Goal: Task Accomplishment & Management: Complete application form

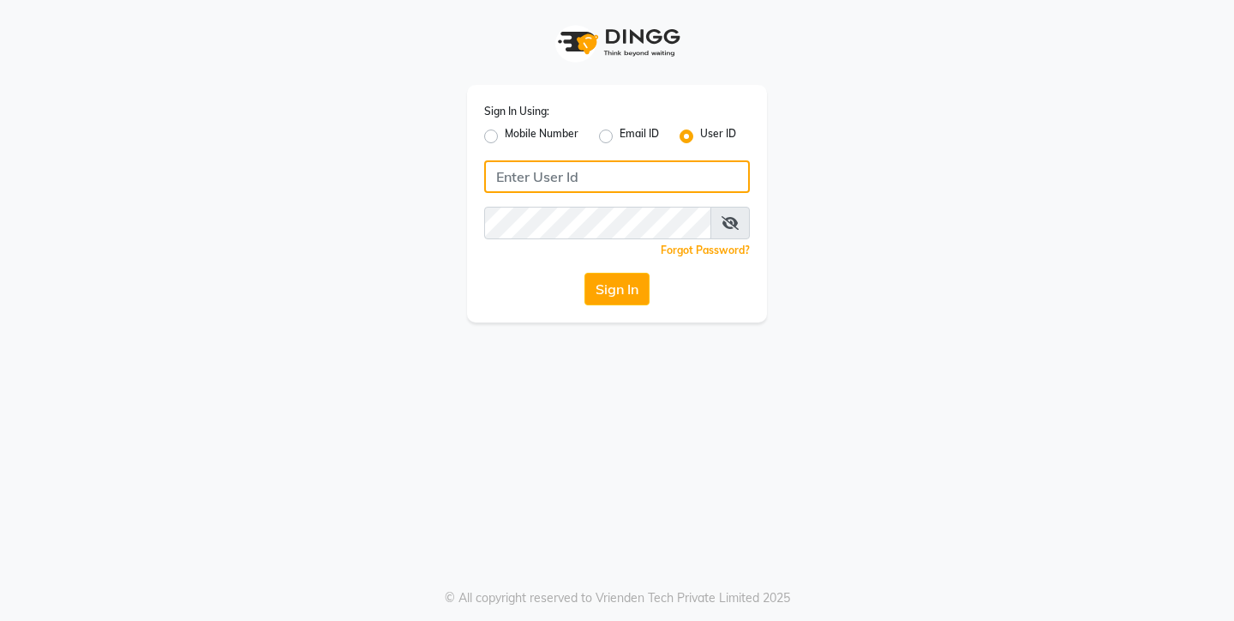
type input "9967133779"
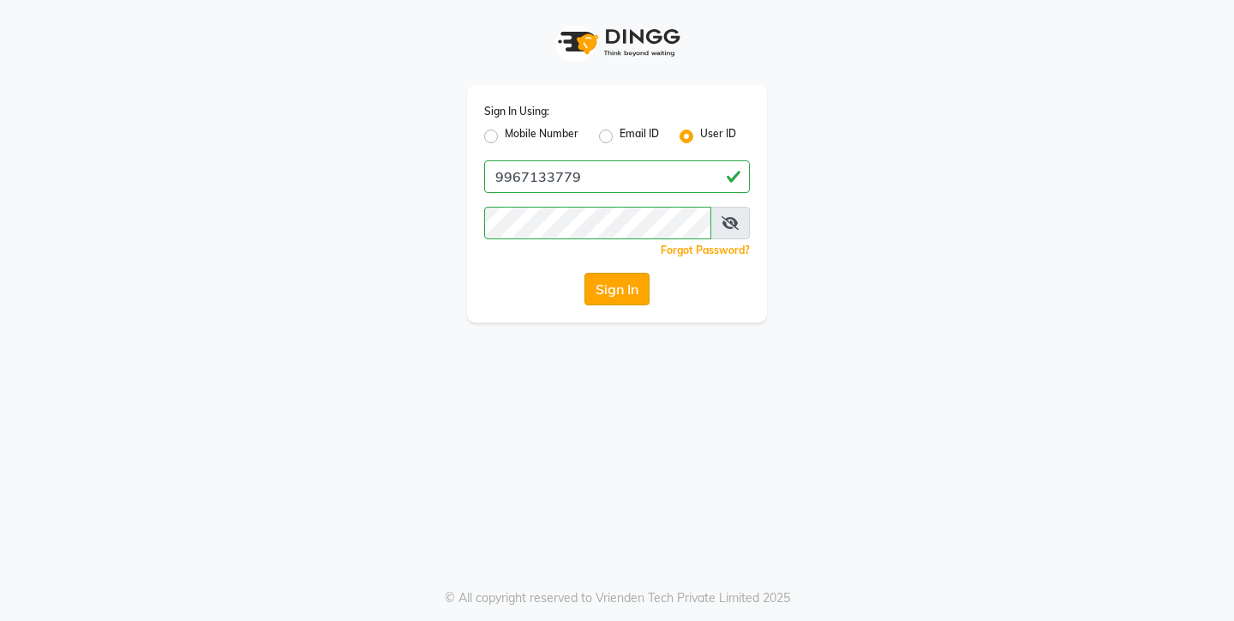
click at [614, 290] on button "Sign In" at bounding box center [617, 289] width 65 height 33
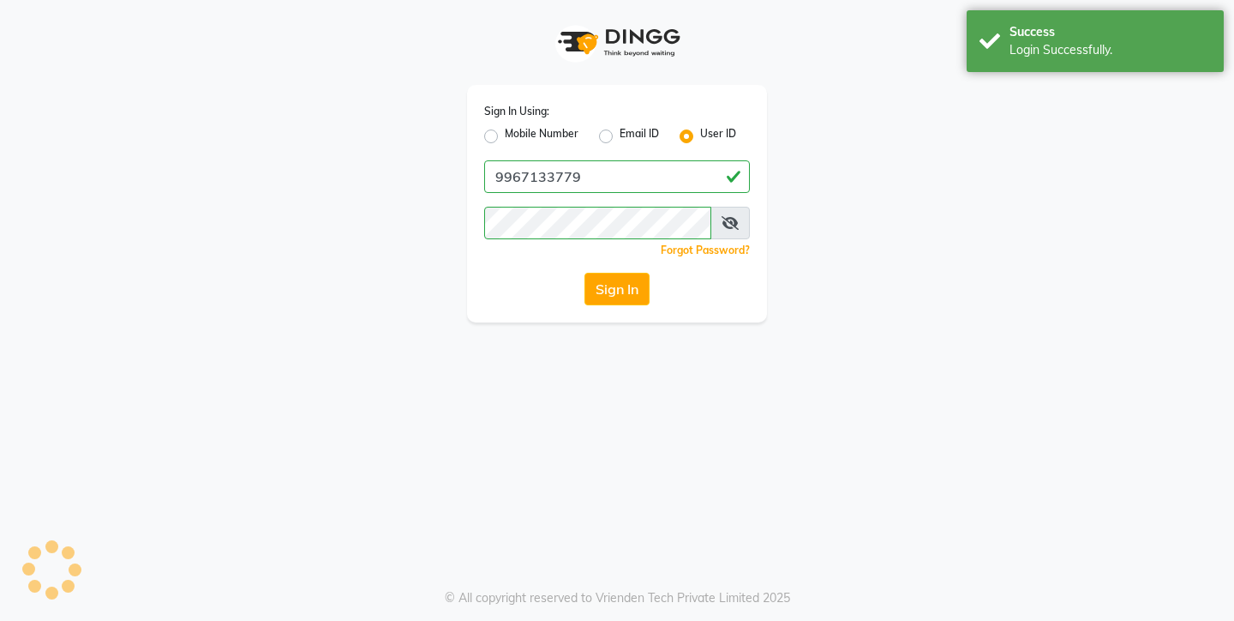
select select "8131"
select select "service"
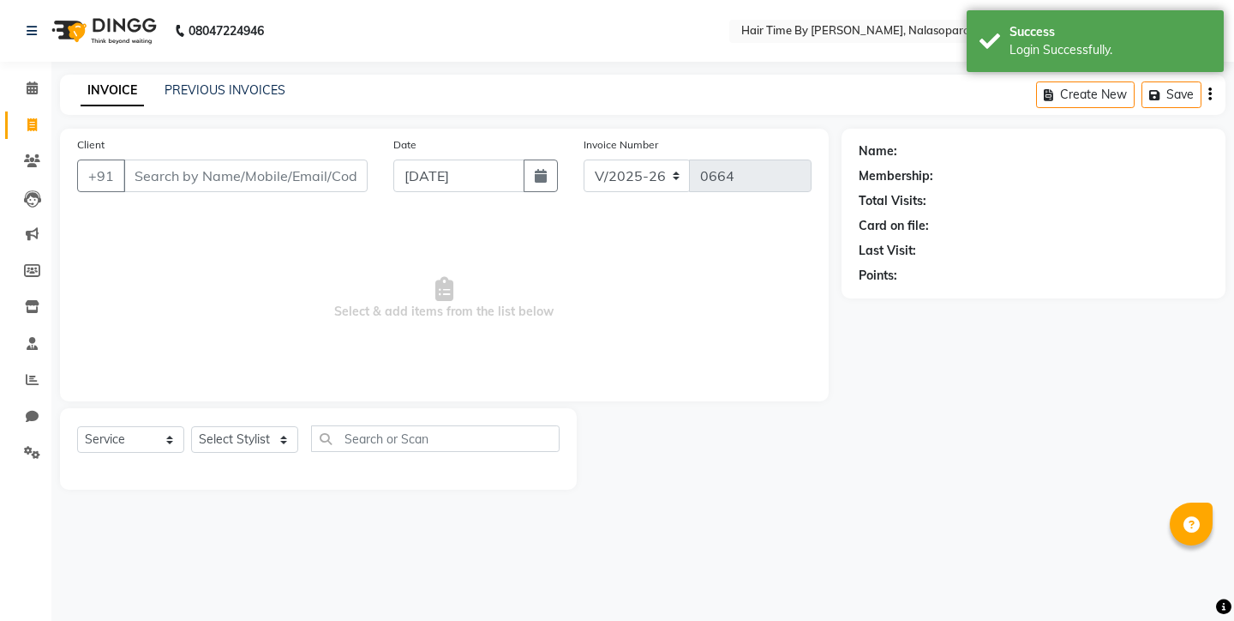
click at [292, 159] on input "Client" at bounding box center [245, 175] width 244 height 33
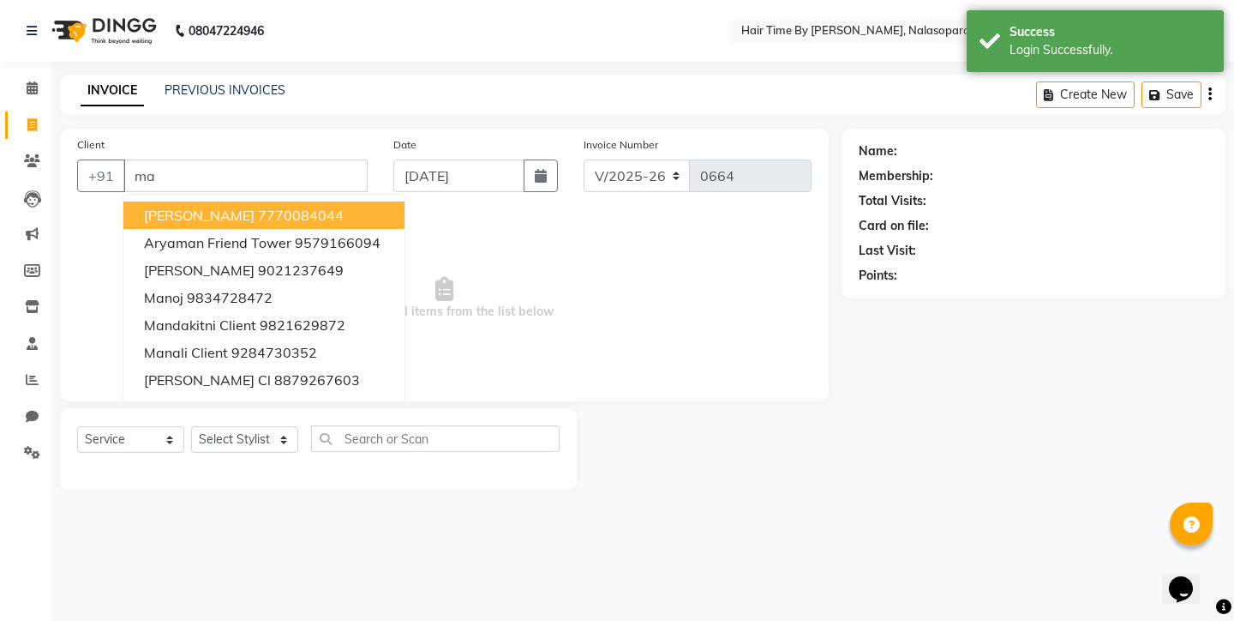
type input "m"
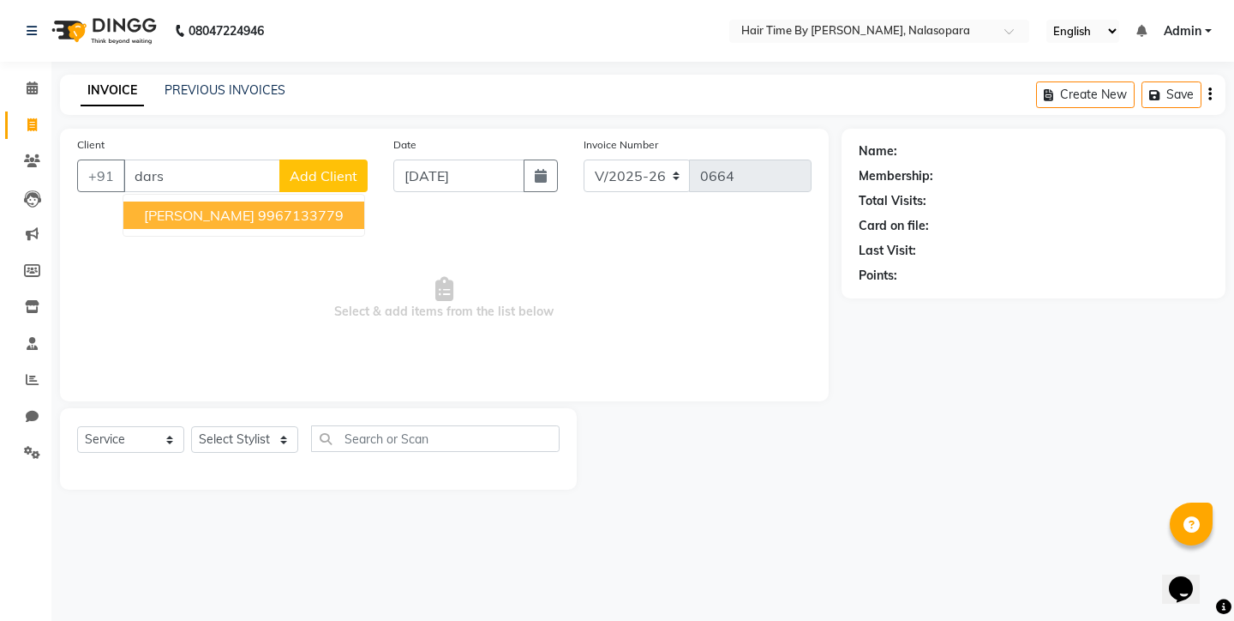
click at [304, 215] on ngb-highlight "9967133779" at bounding box center [301, 215] width 86 height 17
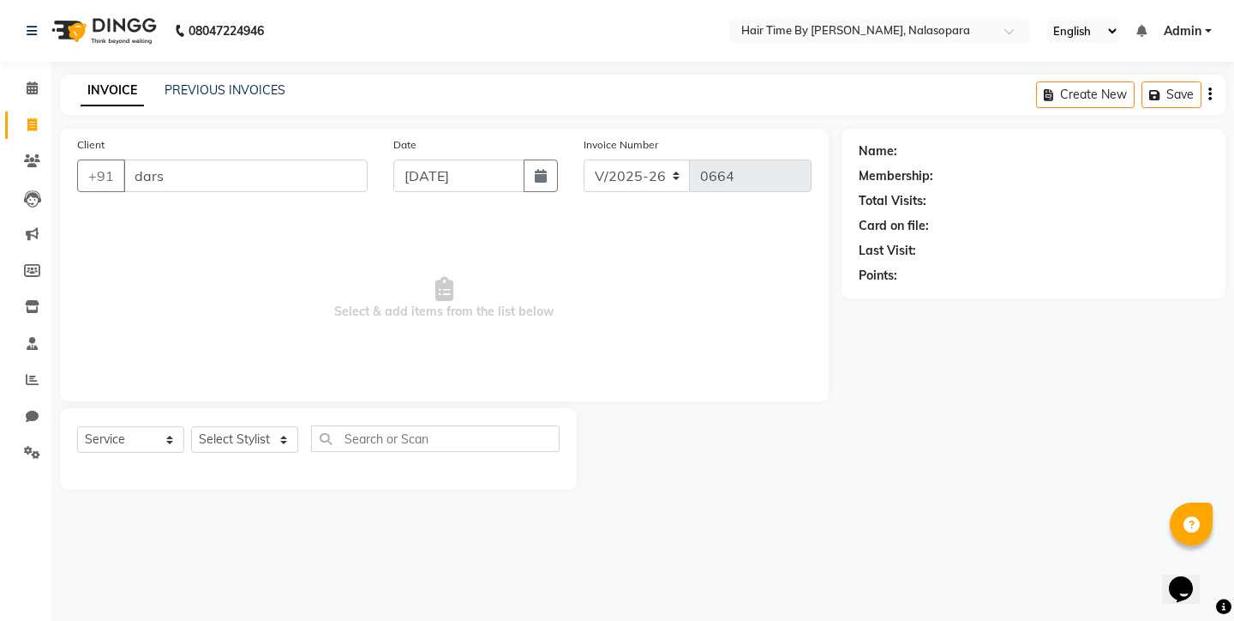
type input "9967133779"
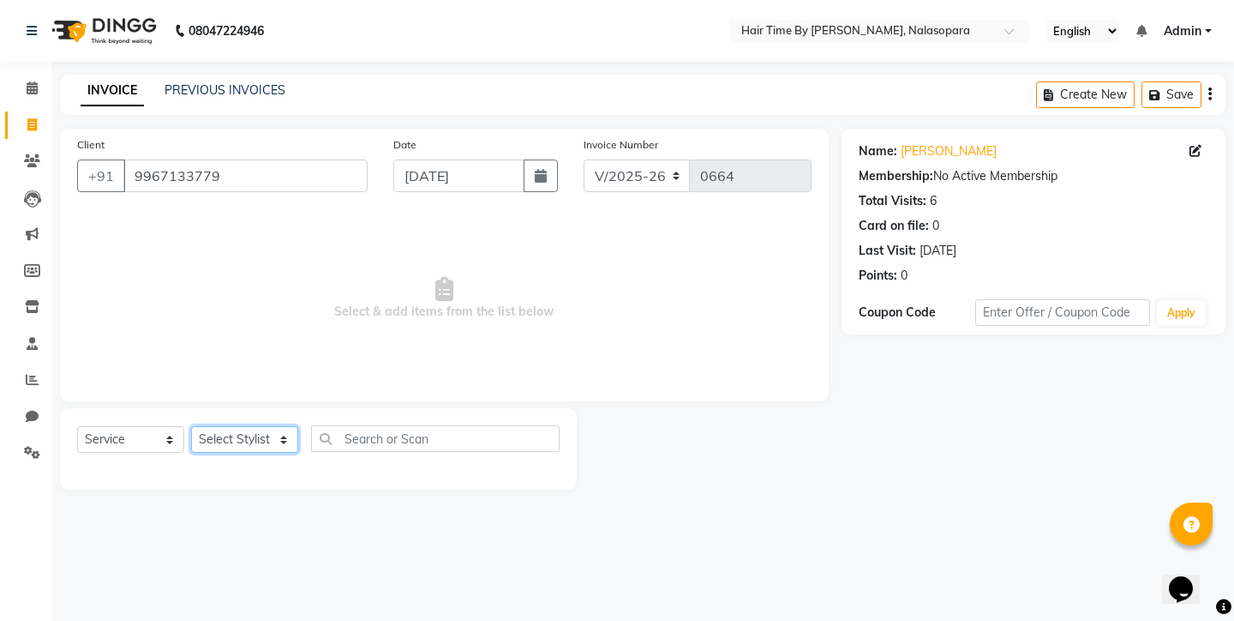
click at [242, 429] on select "Select Stylist [PERSON_NAME] [PERSON_NAME] [PERSON_NAME] [PERSON_NAME] [PERSON_…" at bounding box center [244, 439] width 107 height 27
select select "75790"
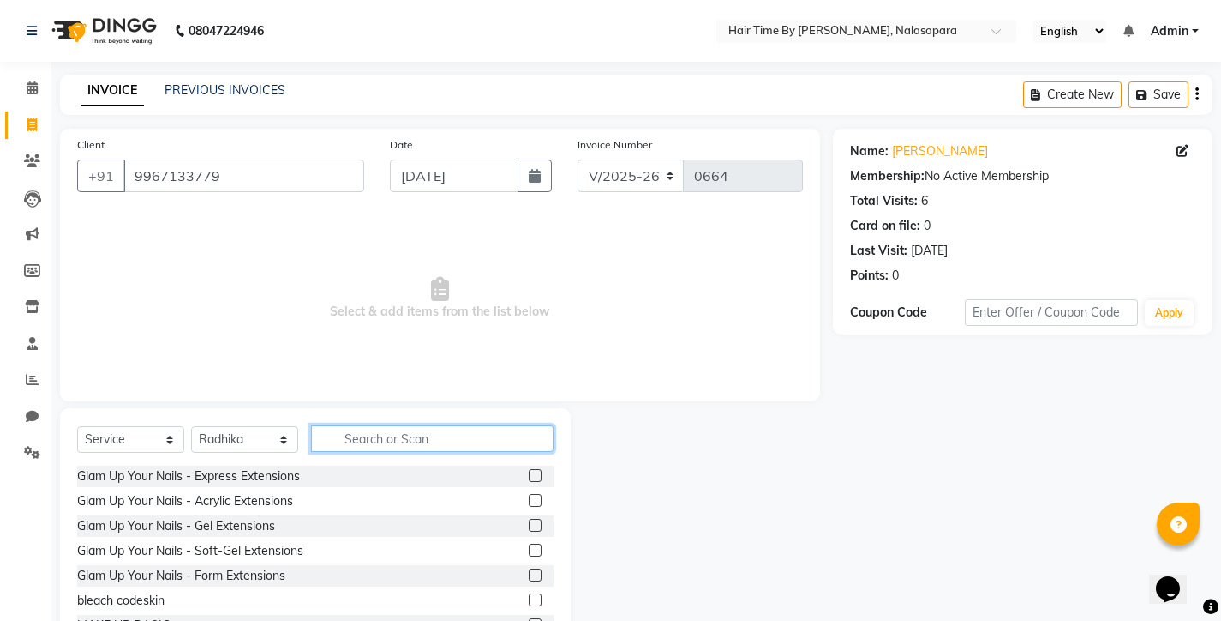
click at [357, 448] on input "text" at bounding box center [432, 438] width 243 height 27
